Goal: Browse casually

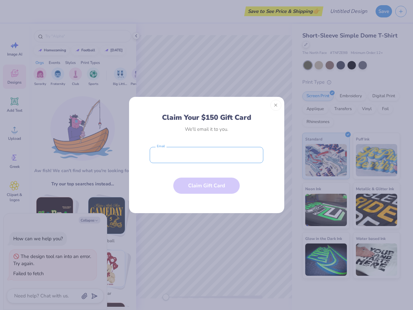
type textarea "x"
click at [207, 155] on input "email" at bounding box center [207, 155] width 114 height 16
click at [276, 105] on button "Close" at bounding box center [276, 105] width 11 height 11
